Goal: Task Accomplishment & Management: Complete application form

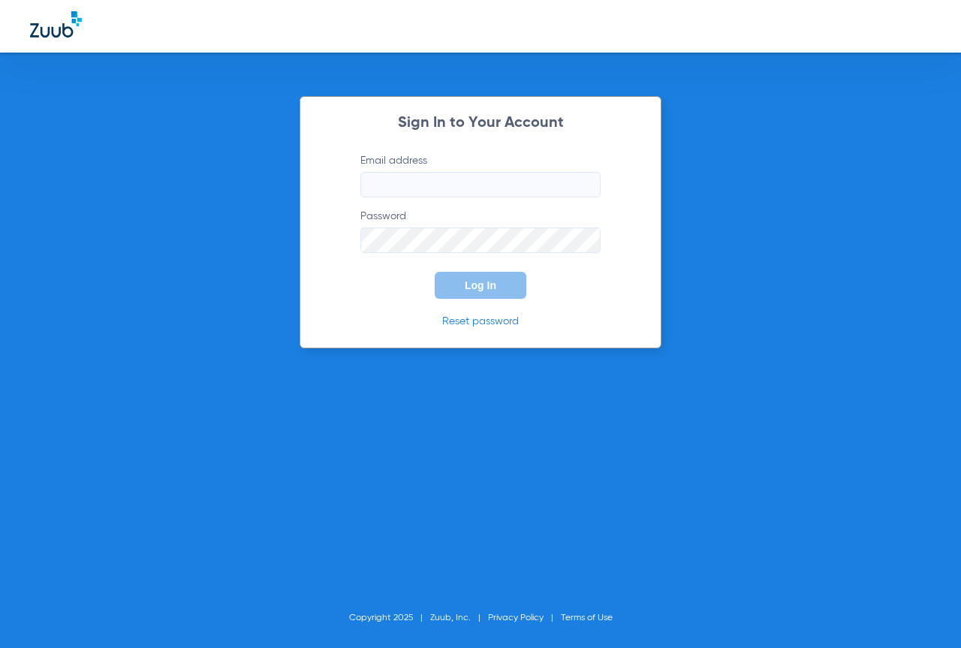
type input "[EMAIL_ADDRESS][DOMAIN_NAME]"
click at [505, 282] on button "Log In" at bounding box center [481, 285] width 92 height 27
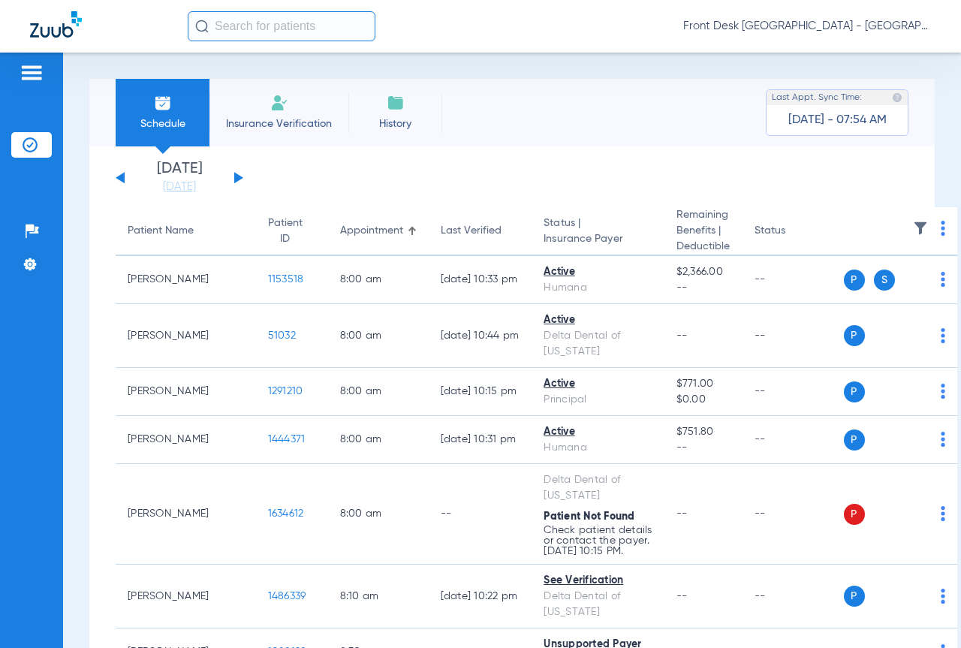
click at [303, 100] on li "Insurance Verification" at bounding box center [278, 113] width 139 height 68
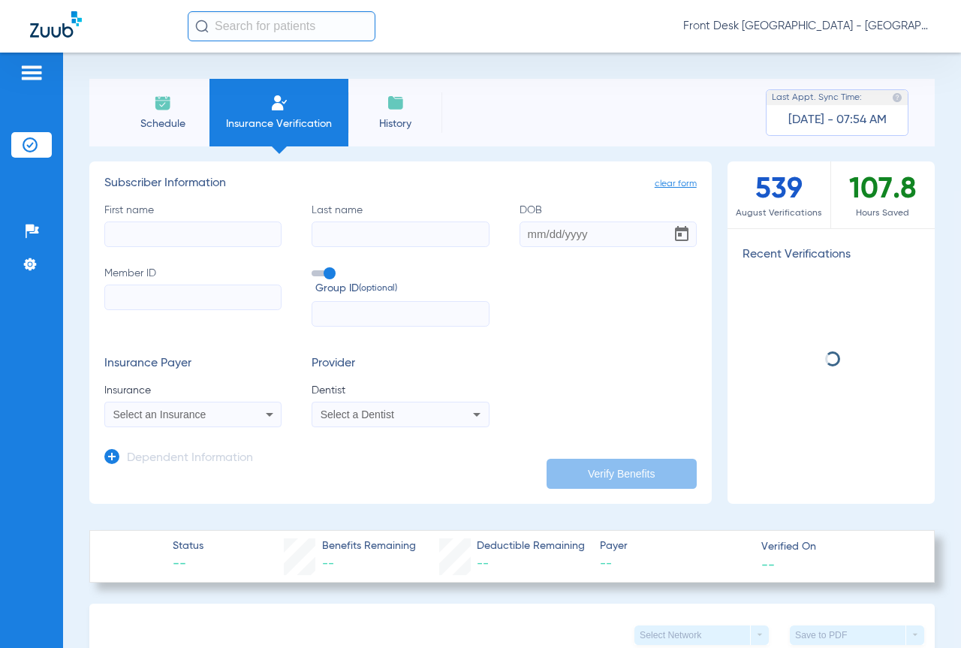
click at [230, 241] on input "First name" at bounding box center [192, 235] width 177 height 26
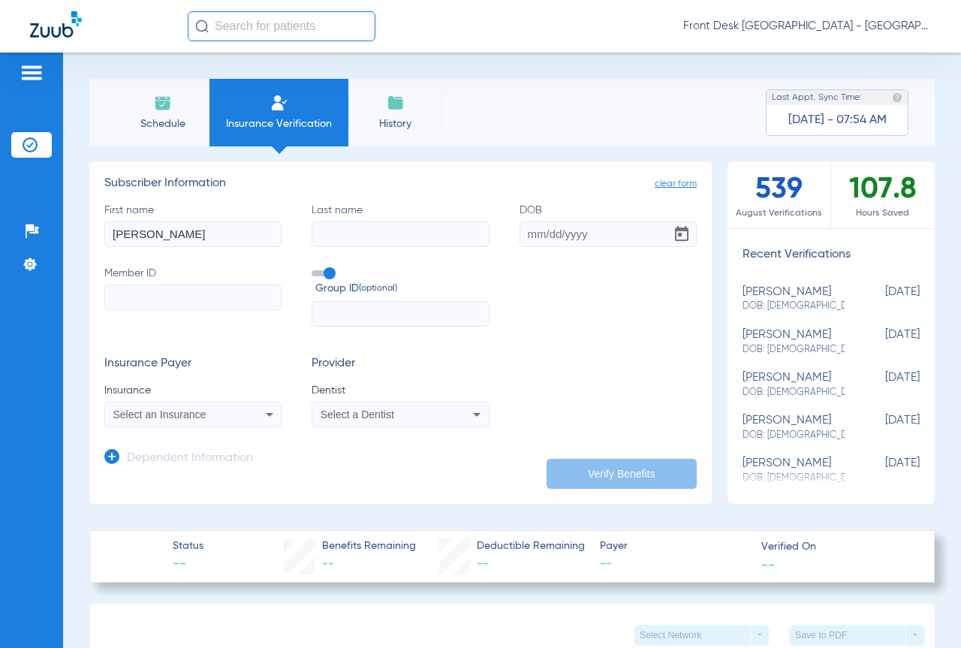
type input "[PERSON_NAME]"
type input "laffrey"
type input "[DATE]"
click at [166, 291] on input "Member ID" at bounding box center [192, 298] width 177 height 26
click at [232, 306] on input "Member ID Required" at bounding box center [192, 298] width 177 height 26
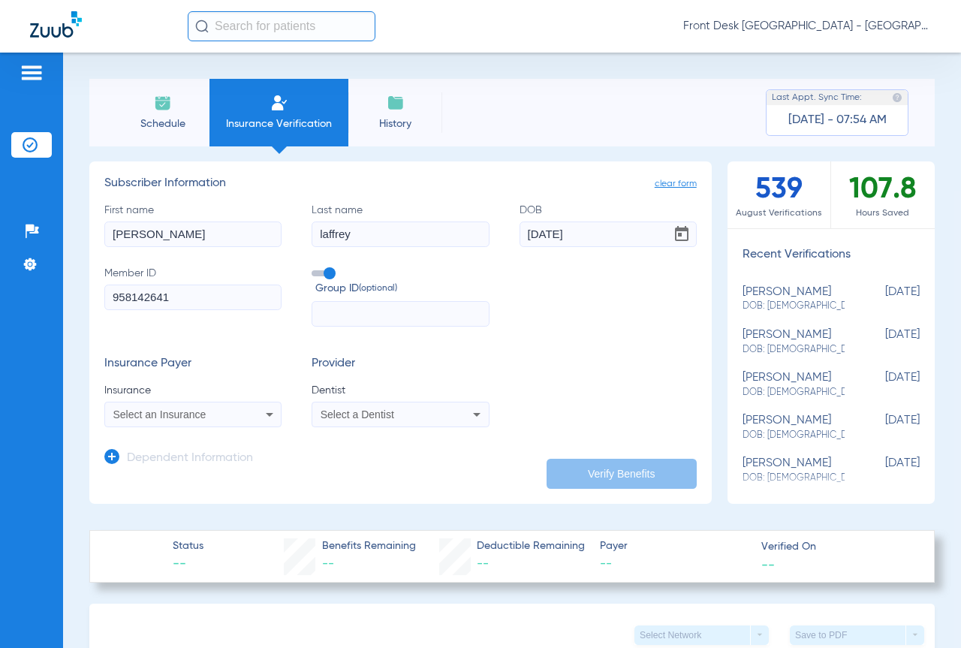
type input "958142641"
click at [242, 415] on div "Select an Insurance" at bounding box center [193, 414] width 176 height 18
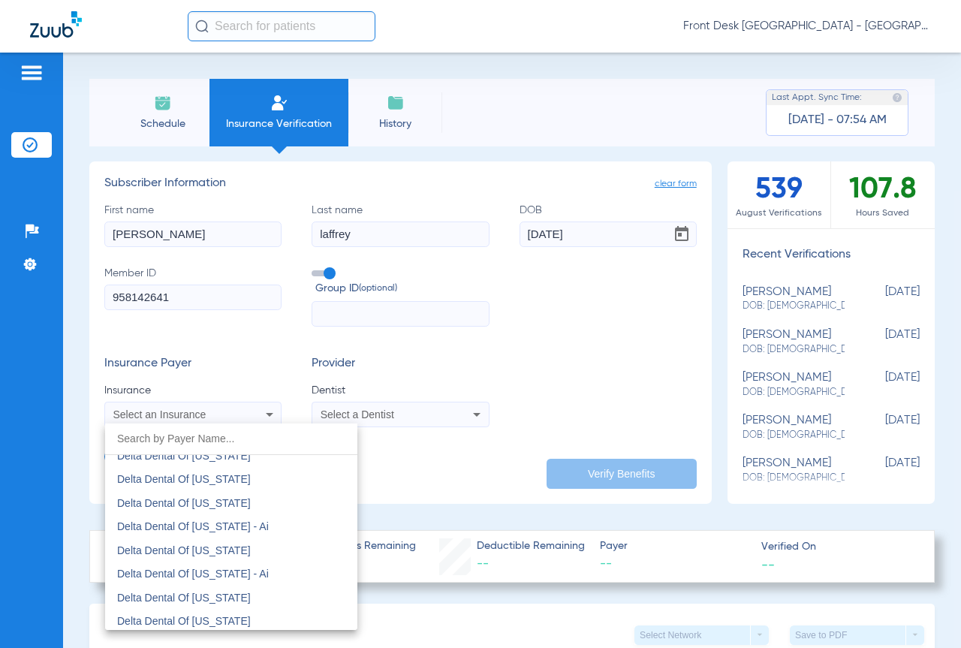
scroll to position [3679, 0]
click at [286, 500] on mat-option "Delta Dental Of [US_STATE]" at bounding box center [231, 502] width 252 height 24
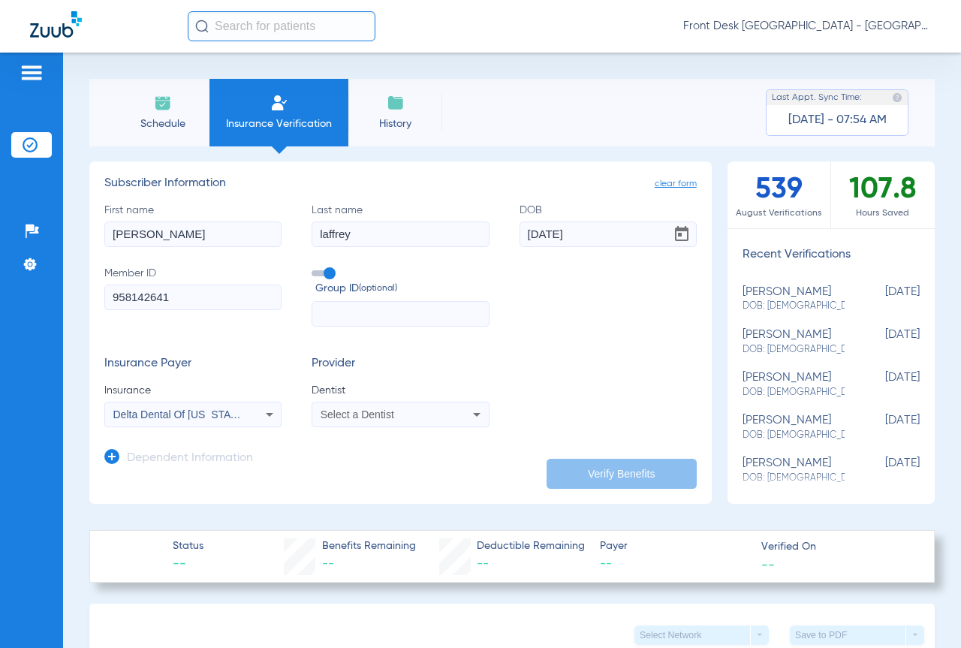
click at [433, 414] on div "Select a Dentist" at bounding box center [385, 414] width 128 height 11
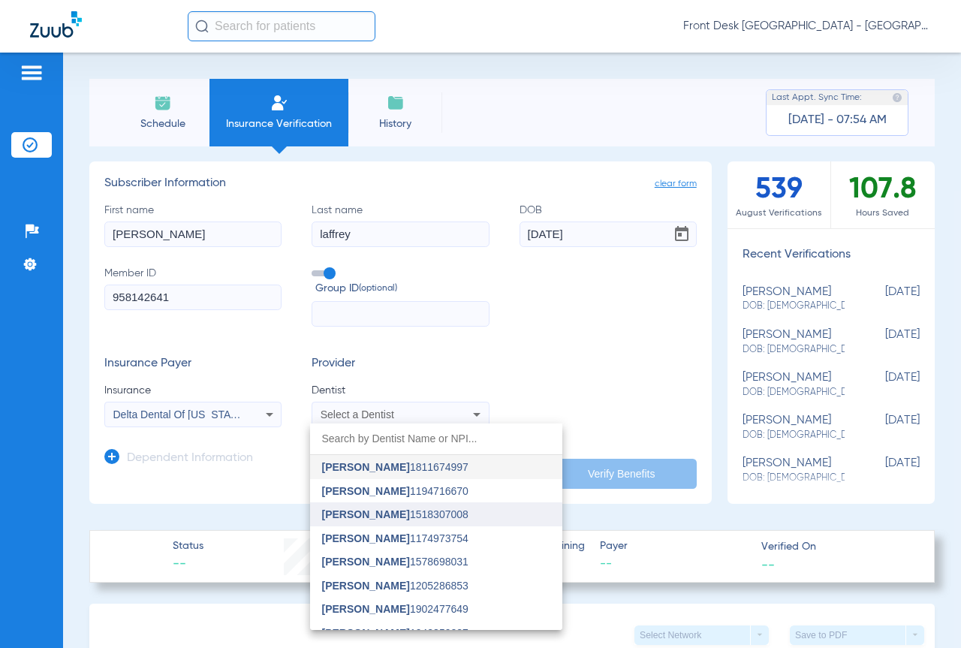
click at [423, 517] on span "[PERSON_NAME] 1518307008" at bounding box center [395, 514] width 146 height 11
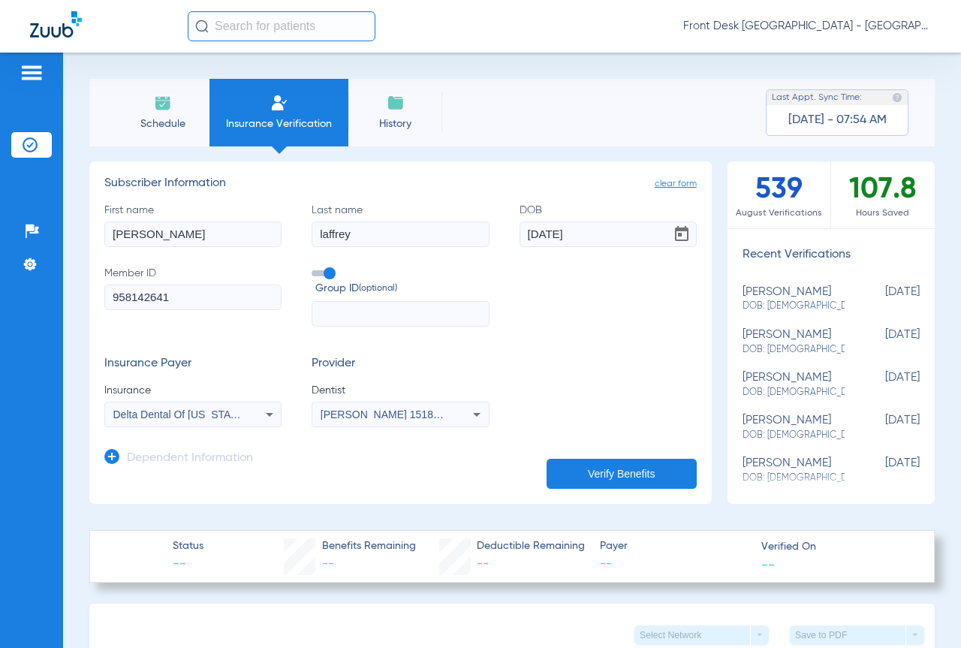
click at [392, 310] on input "text" at bounding box center [400, 314] width 177 height 26
type input "0011607"
click at [601, 229] on input "[DATE]" at bounding box center [608, 235] width 177 height 26
type input "0"
type input "[DATE]"
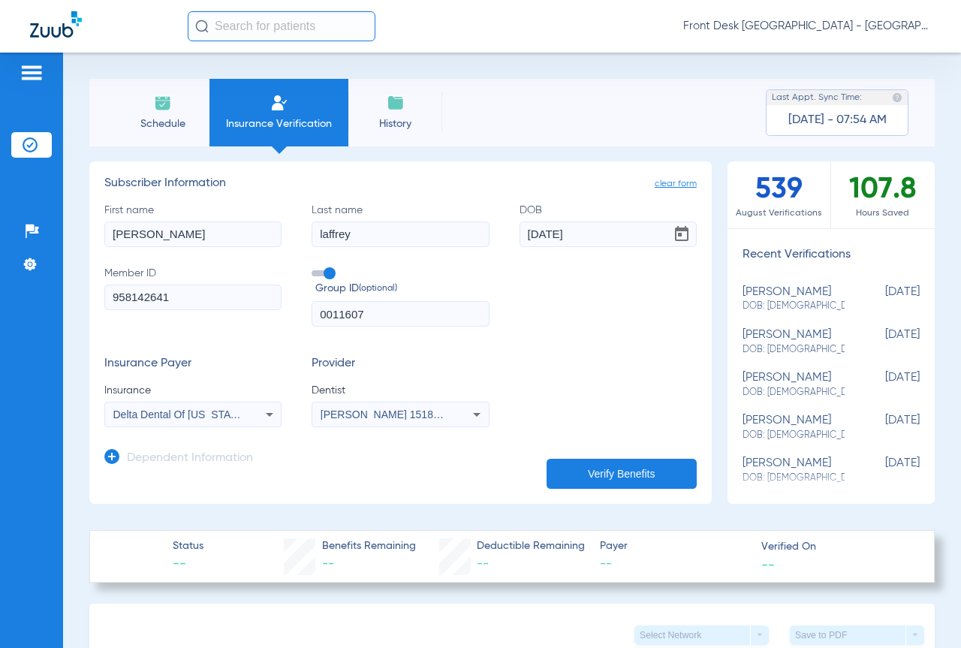
click at [612, 469] on button "Verify Benefits" at bounding box center [622, 474] width 150 height 30
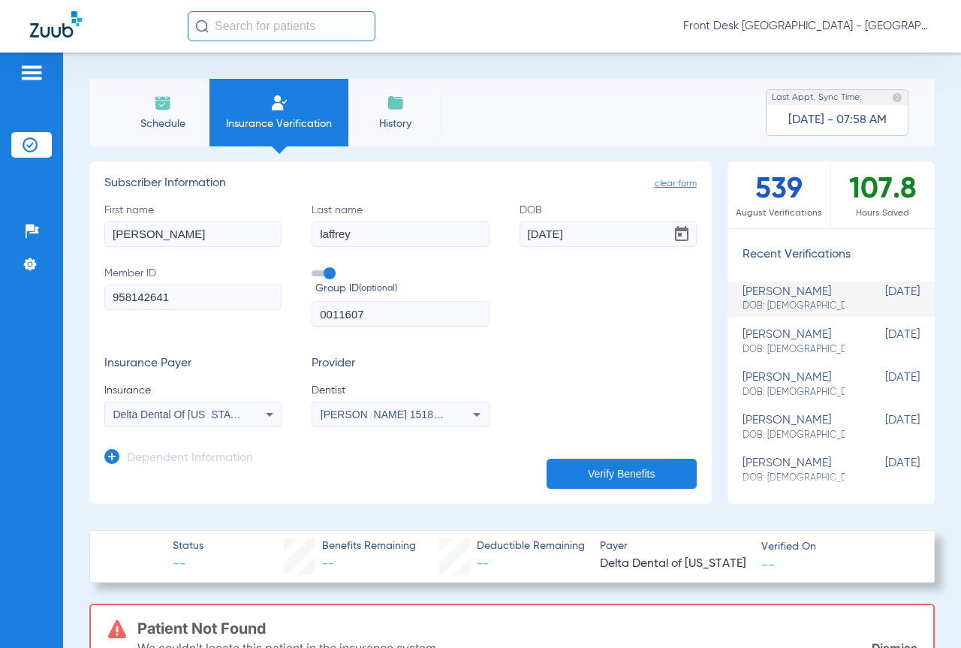
click at [177, 240] on input "[PERSON_NAME]" at bounding box center [192, 235] width 177 height 26
type input "[PERSON_NAME]"
click at [598, 467] on button "Verify Benefits" at bounding box center [622, 474] width 150 height 30
click at [263, 411] on icon at bounding box center [270, 414] width 18 height 18
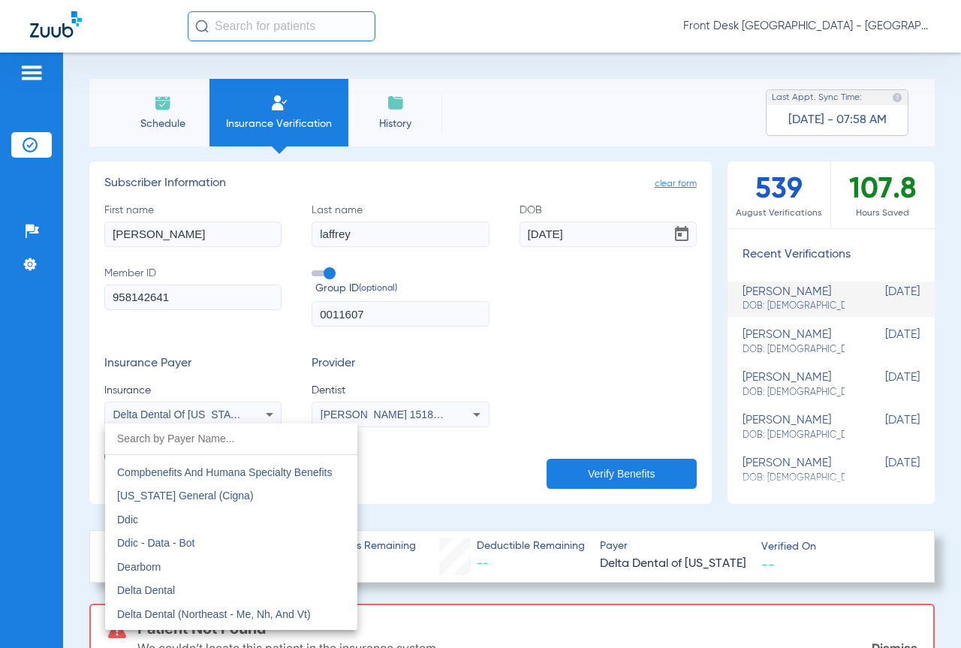
scroll to position [2361, 0]
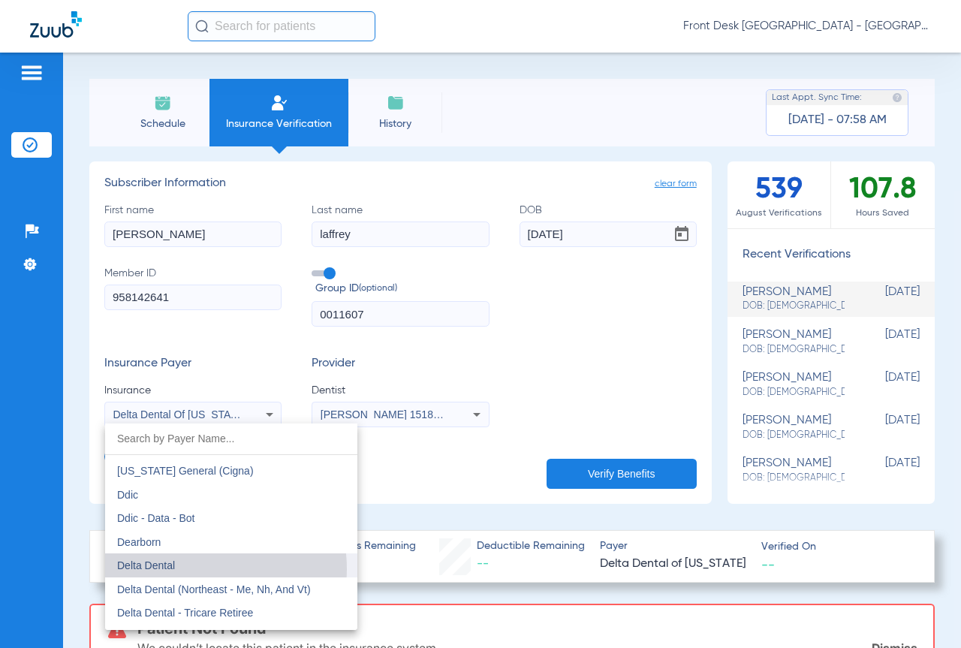
click at [191, 569] on mat-option "Delta Dental" at bounding box center [231, 565] width 252 height 24
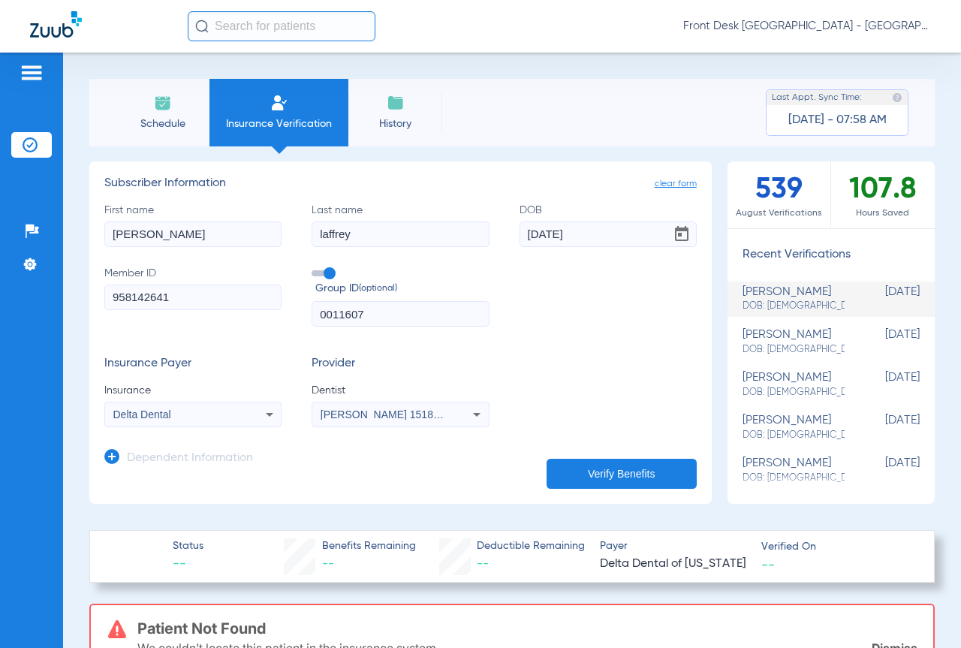
click at [614, 477] on button "Verify Benefits" at bounding box center [622, 474] width 150 height 30
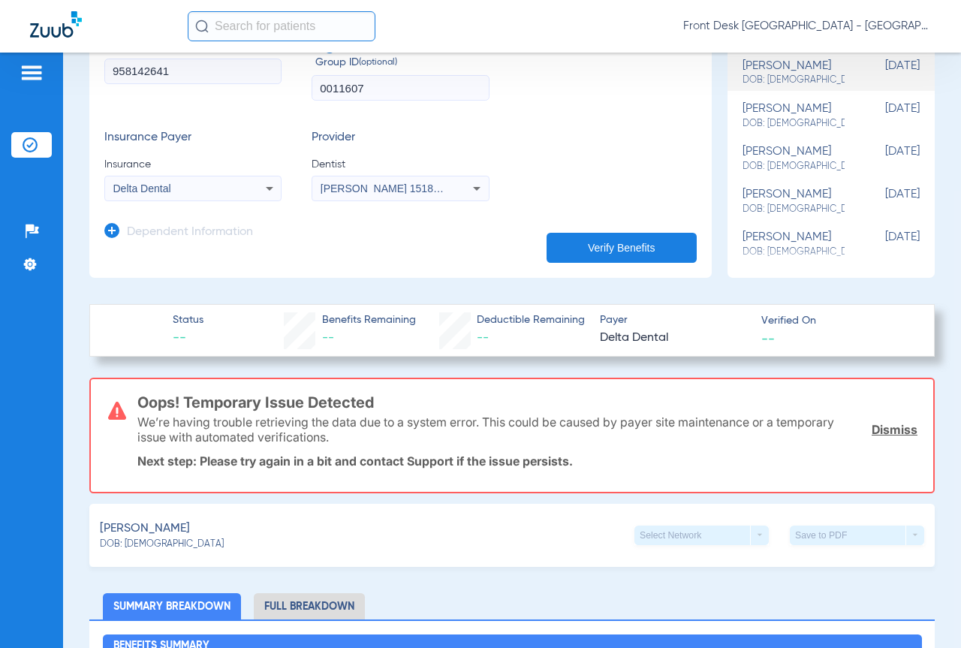
scroll to position [0, 0]
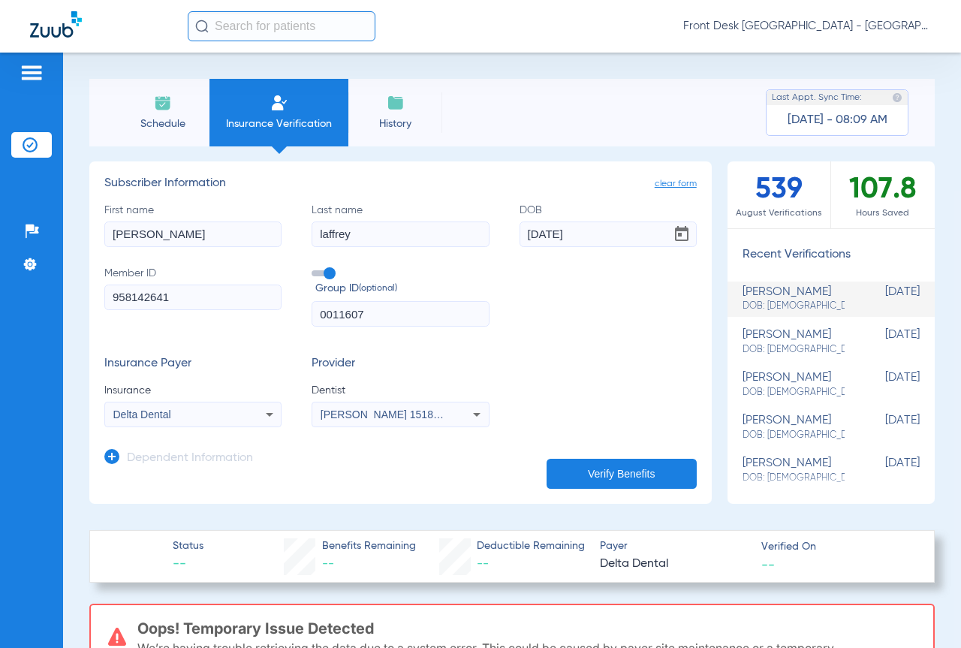
drag, startPoint x: 372, startPoint y: 310, endPoint x: 266, endPoint y: 317, distance: 106.1
click at [266, 317] on div "First name [PERSON_NAME] Last name [PERSON_NAME] DOB [DEMOGRAPHIC_DATA] Member …" at bounding box center [400, 265] width 592 height 125
